Goal: Information Seeking & Learning: Find specific fact

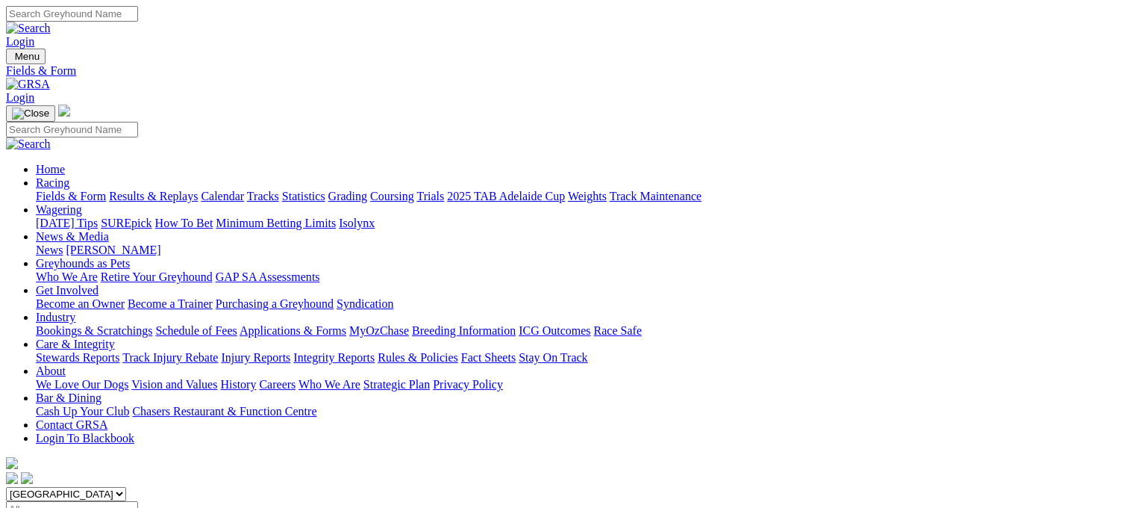
select select "[GEOGRAPHIC_DATA]"
click at [100, 487] on select "South Australia New South Wales Northern Territory Queensland Tasmania Victoria…" at bounding box center [66, 494] width 120 height 14
click at [325, 190] on link "Statistics" at bounding box center [303, 196] width 43 height 13
select select "[GEOGRAPHIC_DATA]"
click at [325, 190] on link "Statistics" at bounding box center [303, 196] width 43 height 13
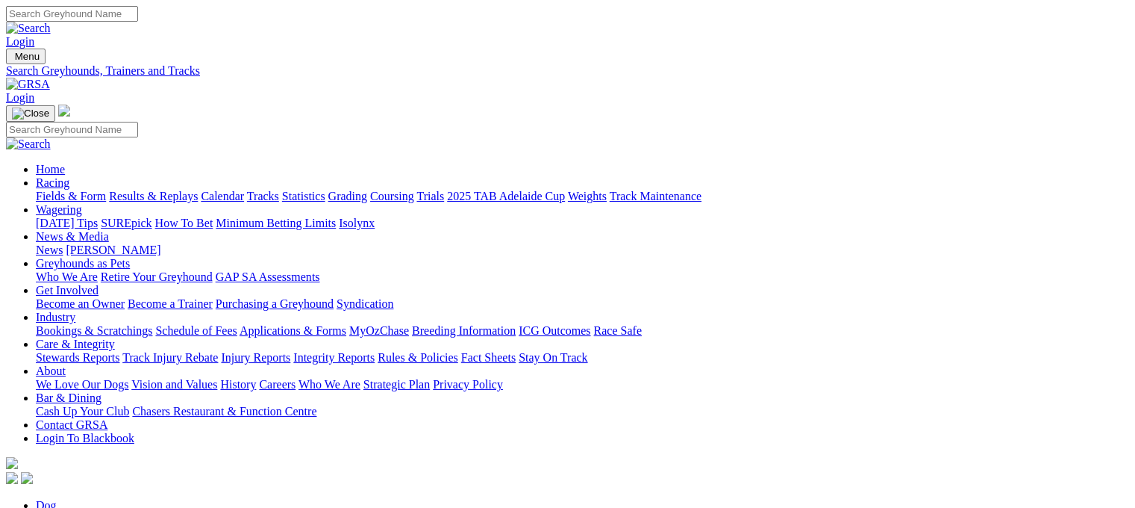
type input "stilton evie"
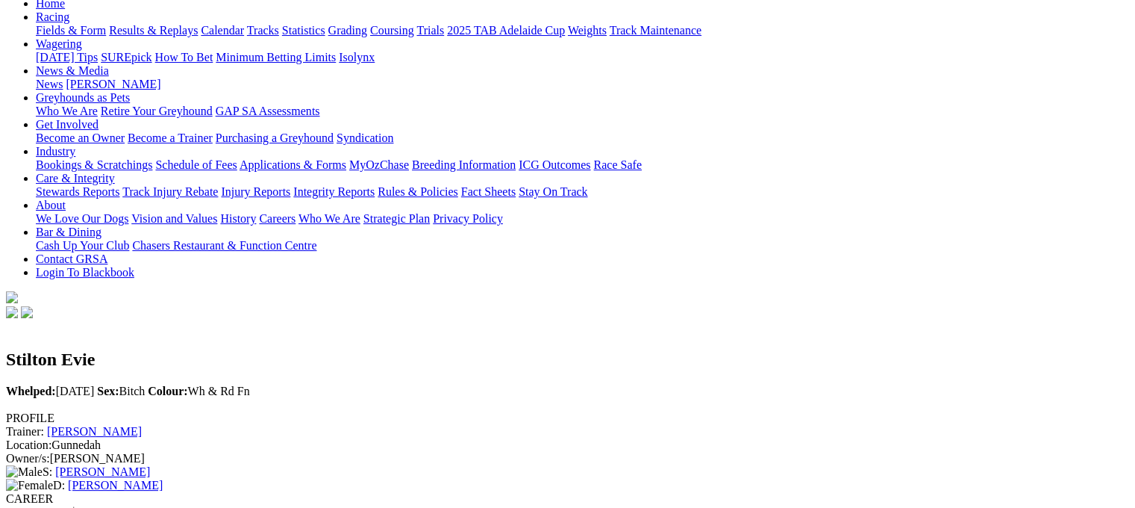
scroll to position [163, 0]
